Goal: Find specific page/section: Find specific page/section

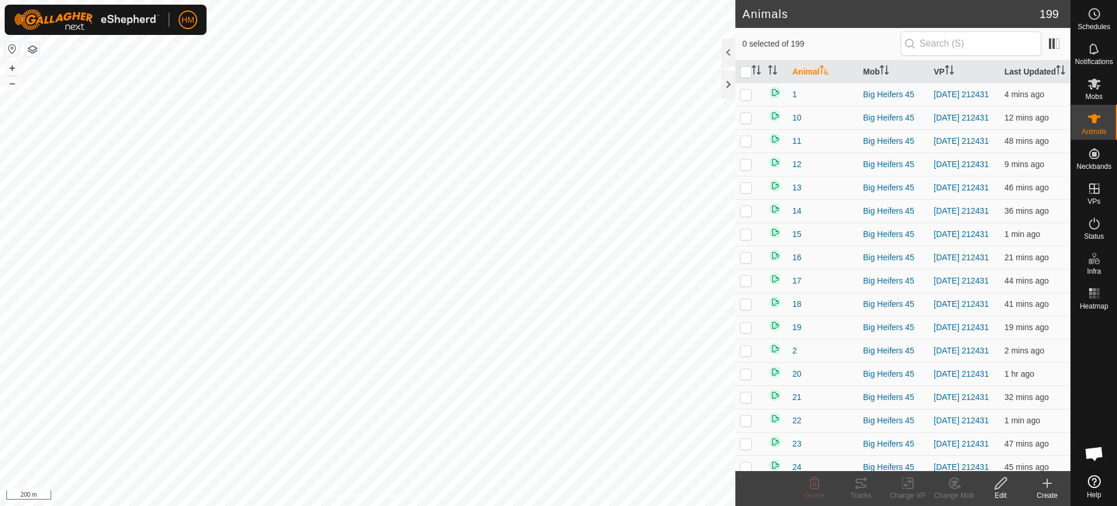
scroll to position [5706, 0]
click at [13, 67] on button "+" at bounding box center [12, 68] width 14 height 14
click at [13, 86] on button "–" at bounding box center [12, 83] width 14 height 14
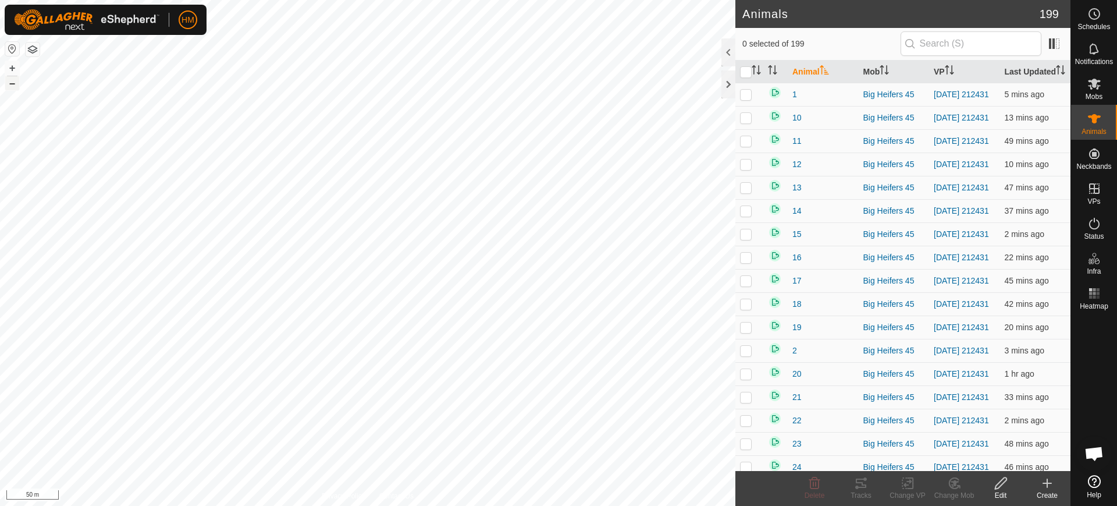
click at [13, 86] on button "–" at bounding box center [12, 83] width 14 height 14
checkbox input "true"
click at [859, 483] on icon at bounding box center [861, 483] width 14 height 14
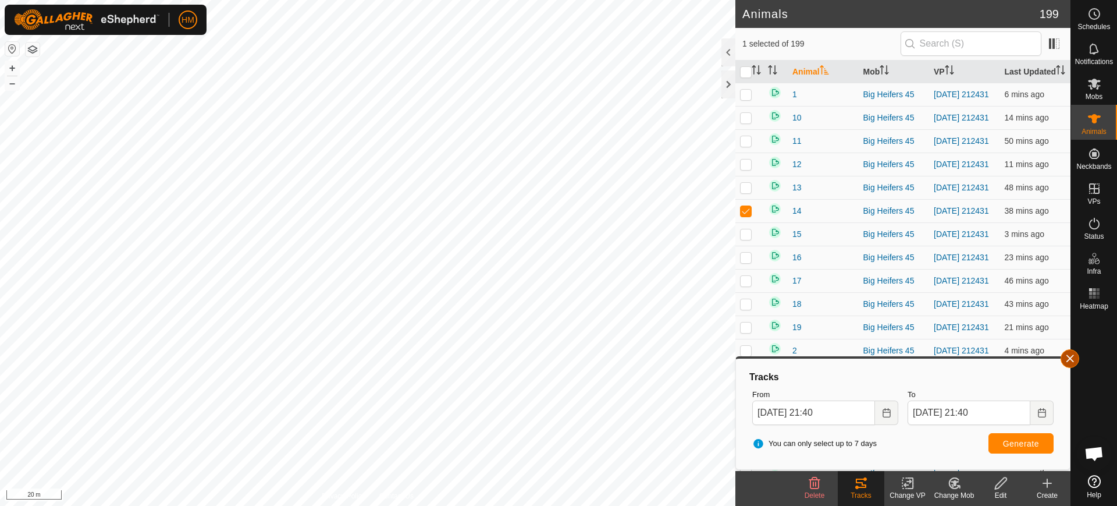
click at [1070, 356] on button "button" at bounding box center [1070, 358] width 19 height 19
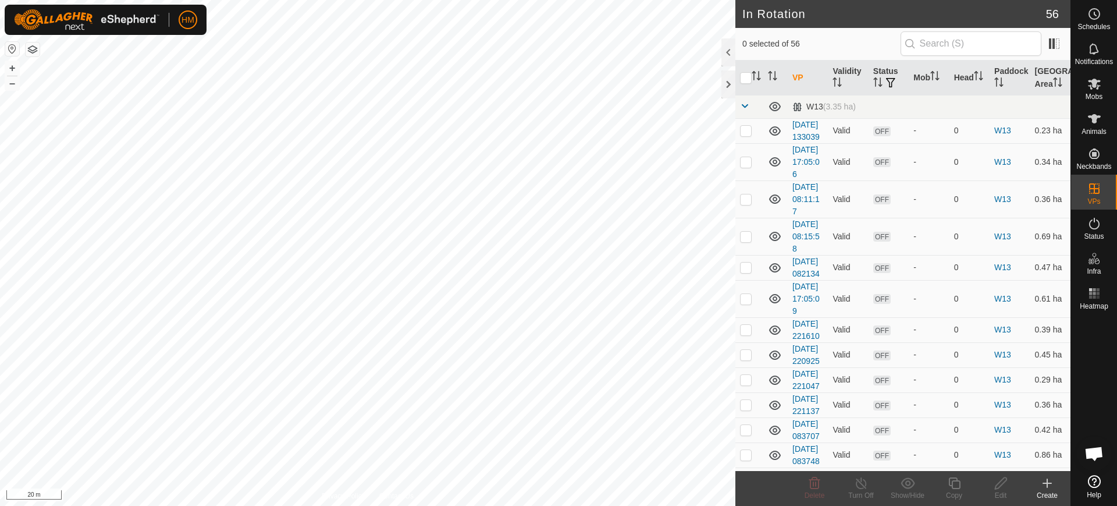
checkbox input "false"
click at [1096, 86] on icon at bounding box center [1094, 84] width 13 height 11
